Goal: Transaction & Acquisition: Purchase product/service

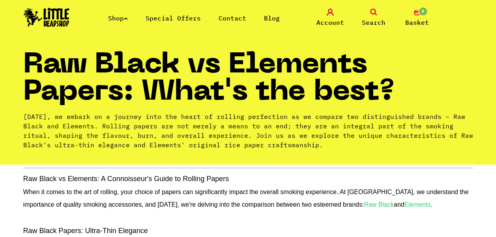
scroll to position [16, 0]
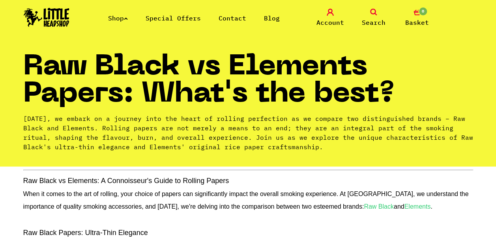
click at [371, 18] on span "Search" at bounding box center [374, 22] width 24 height 9
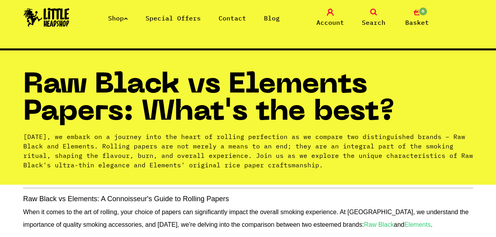
click at [371, 19] on span "Search" at bounding box center [374, 22] width 24 height 9
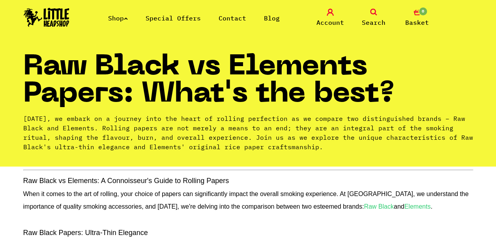
click at [371, 19] on span "Search" at bounding box center [374, 22] width 24 height 9
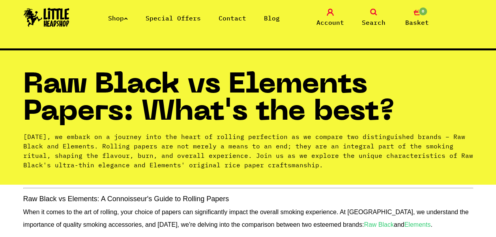
click at [261, 37] on nav "Shop Special Offers Contact Blog Account Search 0 Basket Categories Shop All Br…" at bounding box center [248, 24] width 496 height 48
click at [35, 37] on nav "Shop Special Offers Contact Blog Account Search 0 Basket Categories Shop All Br…" at bounding box center [248, 24] width 496 height 48
click at [39, 50] on div "Raw Black vs Elements Papers: What's the best? Today, we embark on a journey in…" at bounding box center [248, 117] width 450 height 134
click at [49, 21] on img at bounding box center [47, 17] width 46 height 19
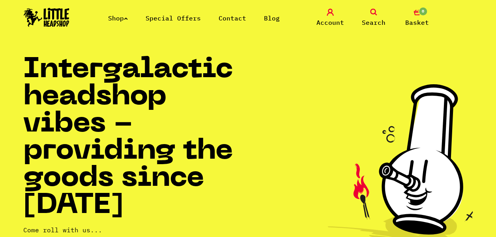
click at [373, 15] on icon at bounding box center [373, 12] width 7 height 7
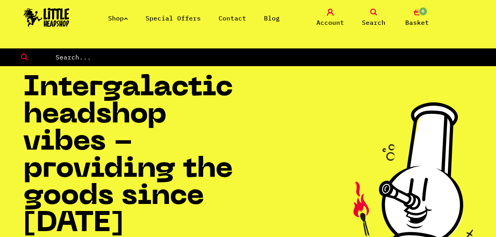
click at [56, 63] on form at bounding box center [248, 57] width 496 height 18
click at [62, 59] on input "text" at bounding box center [275, 57] width 441 height 10
type input "elements"
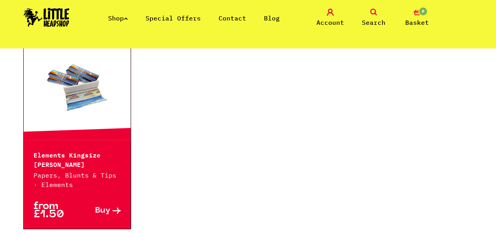
scroll to position [174, 0]
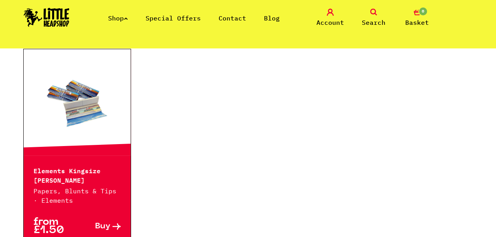
click at [76, 98] on link at bounding box center [77, 102] width 107 height 79
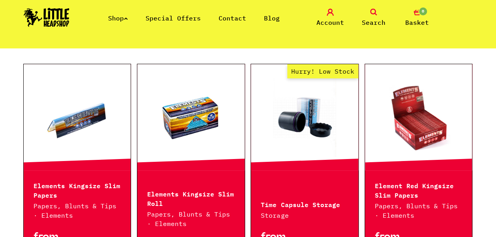
scroll to position [442, 0]
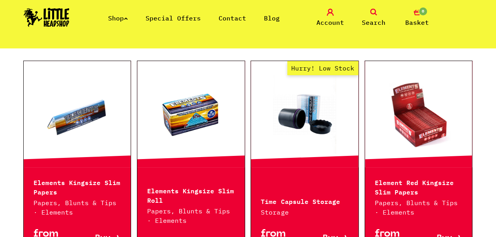
click at [73, 129] on link at bounding box center [77, 114] width 107 height 79
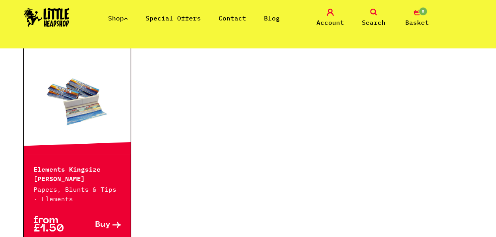
scroll to position [174, 0]
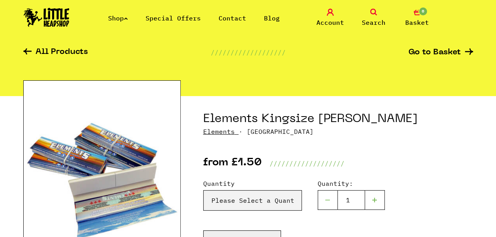
scroll to position [32, 0]
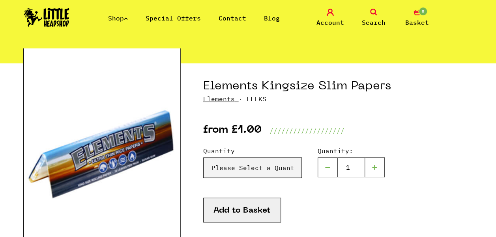
scroll to position [63, 0]
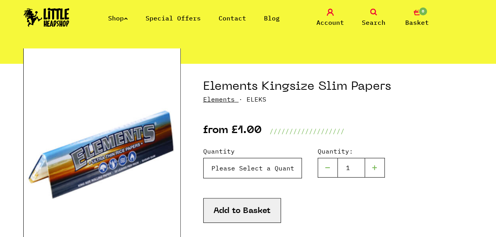
click at [294, 168] on select "Please Select a Quantity X 1 - £1.00 X 7 - £5.00 X 50 (Full Box) - £19.99" at bounding box center [252, 168] width 99 height 21
